Goal: Check status: Check status

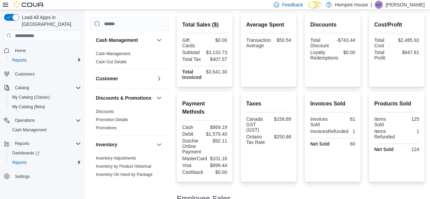
scroll to position [223, 0]
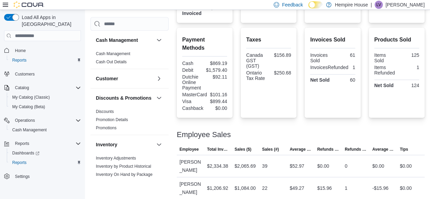
drag, startPoint x: 434, startPoint y: 70, endPoint x: 290, endPoint y: 115, distance: 150.9
click at [290, 115] on div "Total Sales ($) Gift Cards $0.00 Subtotal $3,133.73 Total Tax $407.57 Total Inv…" at bounding box center [301, 74] width 248 height 250
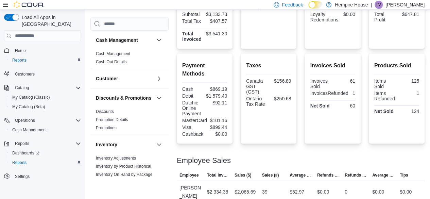
scroll to position [223, 0]
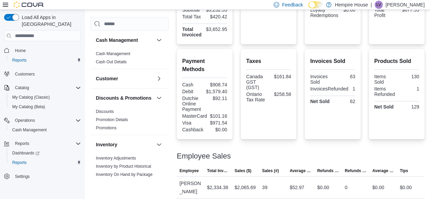
scroll to position [223, 0]
